Goal: Entertainment & Leisure: Consume media (video, audio)

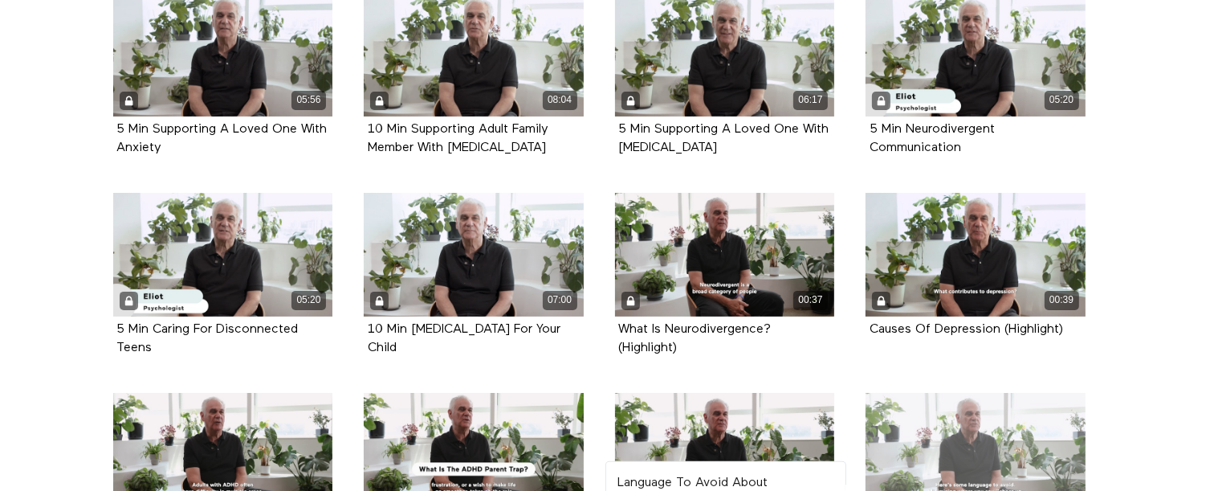
scroll to position [356, 0]
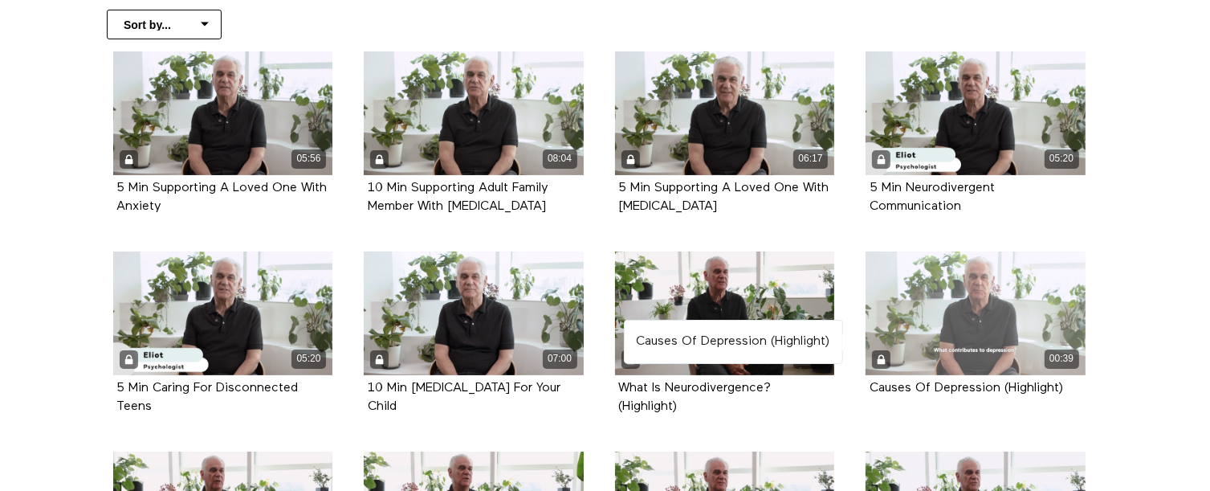
click at [944, 291] on div "00:39" at bounding box center [975, 313] width 220 height 124
